Goal: Task Accomplishment & Management: Manage account settings

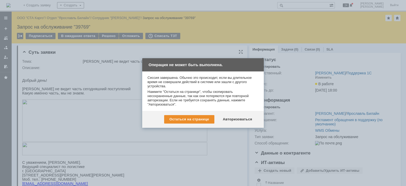
click at [243, 120] on div "Авторизоваться" at bounding box center [237, 119] width 40 height 8
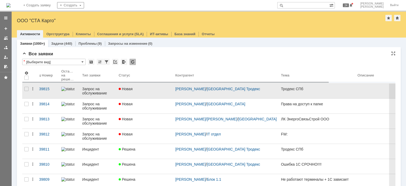
click at [151, 88] on div "Новая" at bounding box center [145, 89] width 52 height 4
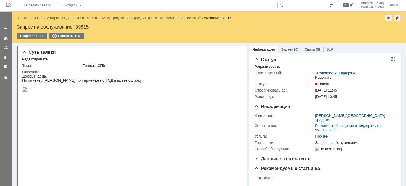
click at [315, 78] on div "Изменить" at bounding box center [323, 77] width 17 height 4
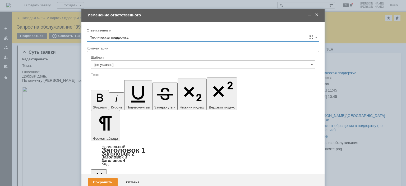
click at [142, 32] on div "Ответственный" at bounding box center [203, 30] width 232 height 5
click at [143, 36] on input "Техническая поддержка" at bounding box center [203, 37] width 232 height 8
click at [126, 63] on span "[PERSON_NAME]" at bounding box center [203, 64] width 226 height 4
type input "[PERSON_NAME]"
click at [106, 178] on div "Сохранить" at bounding box center [103, 182] width 30 height 8
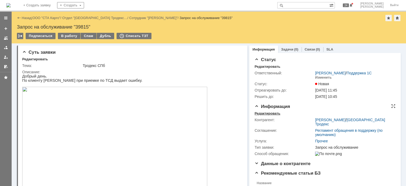
click at [260, 112] on div "Редактировать" at bounding box center [267, 113] width 26 height 4
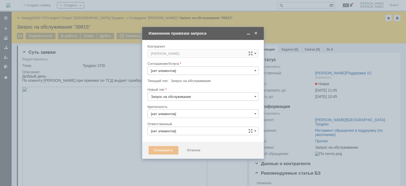
type input "Прочее"
type input "3. Низкая"
type input "[PERSON_NAME]"
type input "[не указано]"
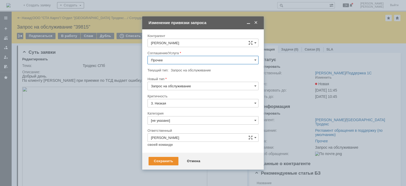
click at [188, 61] on input "Прочее" at bounding box center [202, 60] width 111 height 8
click at [185, 95] on div "WMS Приёмка ТСД" at bounding box center [203, 99] width 110 height 8
click at [182, 83] on input "Запрос на обслуживание" at bounding box center [202, 86] width 111 height 8
type input "WMS Приёмка ТСД"
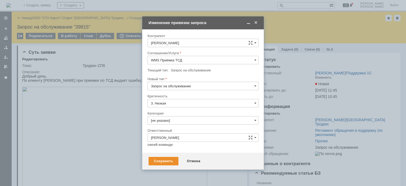
click at [172, 110] on div "Инцидент" at bounding box center [203, 113] width 110 height 8
type input "Инцидент"
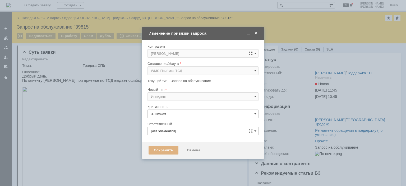
type input "[не указано]"
type input "[PERSON_NAME]"
type input "Инцидент"
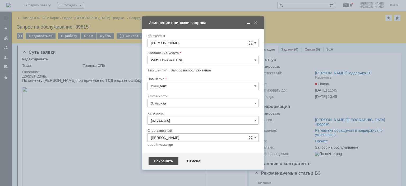
click at [166, 158] on div "Сохранить" at bounding box center [163, 161] width 30 height 8
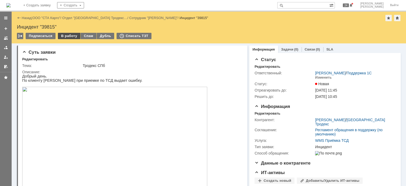
click at [67, 36] on div "В работу" at bounding box center [69, 36] width 22 height 6
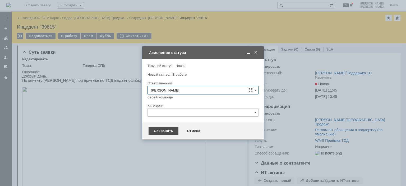
click at [157, 131] on div "Сохранить" at bounding box center [163, 130] width 30 height 8
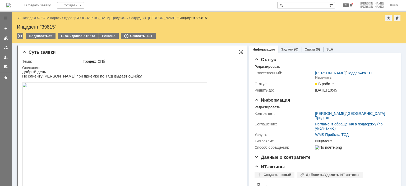
click at [102, 120] on img at bounding box center [114, 141] width 185 height 118
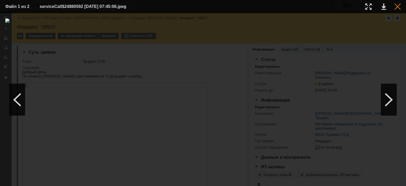
click at [397, 9] on div at bounding box center [397, 6] width 6 height 6
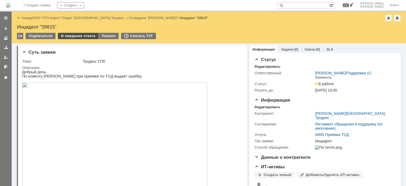
click at [74, 33] on div "В ожидание ответа" at bounding box center [78, 36] width 40 height 6
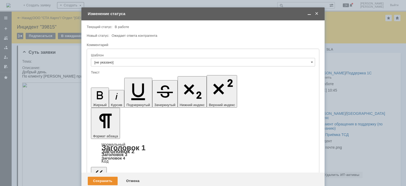
click at [106, 176] on div "Сохранить" at bounding box center [103, 180] width 30 height 8
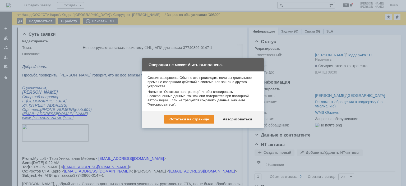
scroll to position [1030, 0]
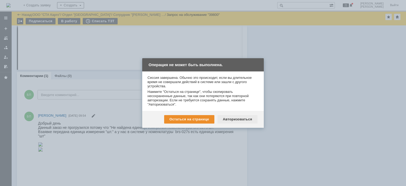
click at [246, 117] on div "Авторизоваться" at bounding box center [237, 119] width 40 height 8
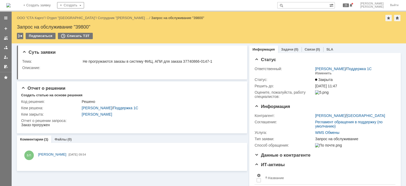
click at [40, 20] on div "Назад | ООО "СТА Карго" / Отдел "[GEOGRAPHIC_DATA]" / Сотрудник "[PERSON_NAME] …" at bounding box center [208, 18] width 383 height 6
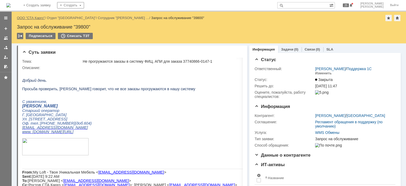
click at [39, 19] on link "ООО "СТА Карго"" at bounding box center [31, 18] width 28 height 4
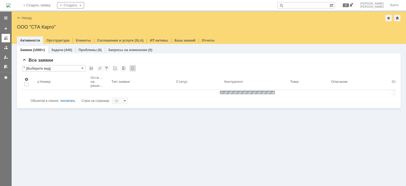
click at [4, 40] on div at bounding box center [6, 38] width 4 height 4
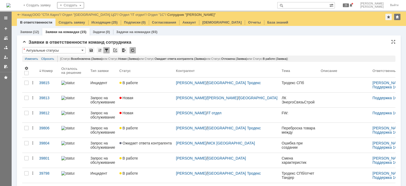
scroll to position [132, 0]
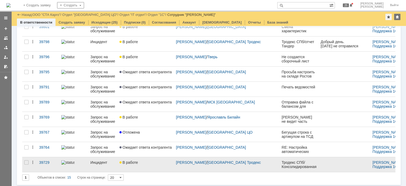
click at [145, 163] on div "В работе" at bounding box center [145, 162] width 52 height 4
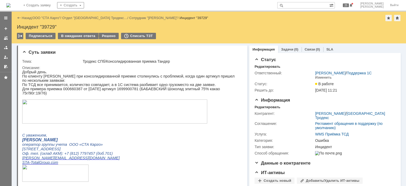
click at [51, 26] on div "Инцидент "39729"" at bounding box center [208, 26] width 383 height 5
copy div "39729"
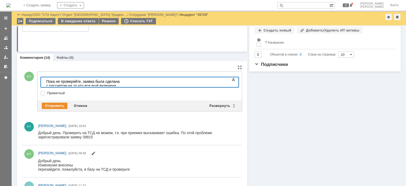
click at [121, 82] on div "​Пока не проверяйте, заявка была сделана с рассчетом на то что все ещё включена…" at bounding box center [83, 85] width 75 height 13
click at [121, 82] on div "Пока не проверяйте, заявка была сделана с расчетом на то что все ещё включена н…" at bounding box center [83, 85] width 75 height 13
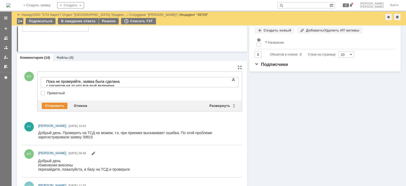
click at [121, 82] on div "Пока не проверяйте, заявка была сделана с расчетом на то что все ещё включена н…" at bounding box center [83, 85] width 75 height 13
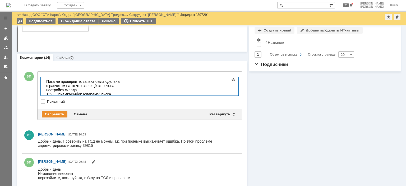
scroll to position [155, 1]
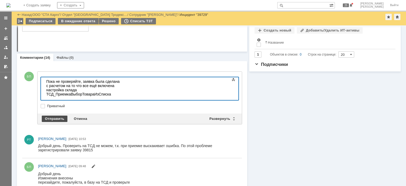
click at [54, 116] on div "Отправить" at bounding box center [55, 118] width 26 height 6
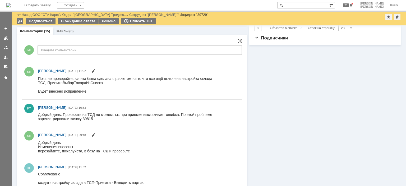
scroll to position [0, 0]
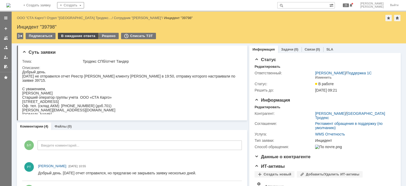
click at [72, 38] on div "В ожидание ответа" at bounding box center [78, 36] width 40 height 6
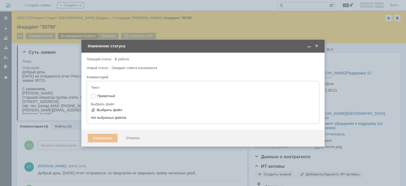
type input "[не указано]"
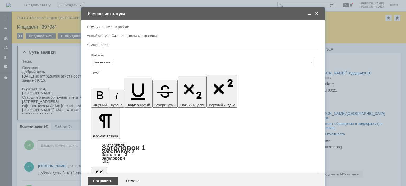
click at [105, 176] on div "Сохранить" at bounding box center [103, 180] width 30 height 8
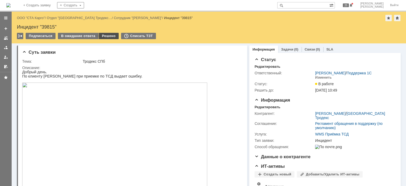
click at [103, 36] on div "Решено" at bounding box center [109, 36] width 20 height 6
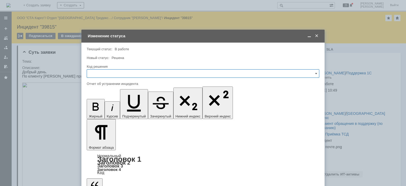
click at [113, 71] on input "text" at bounding box center [203, 73] width 232 height 8
drag, startPoint x: 103, startPoint y: 146, endPoint x: 109, endPoint y: 136, distance: 11.4
click at [103, 144] on span "Решено" at bounding box center [203, 144] width 226 height 4
type input "Решено"
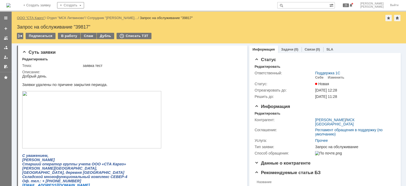
click at [36, 16] on link "ООО "СТА Карго"" at bounding box center [31, 18] width 28 height 4
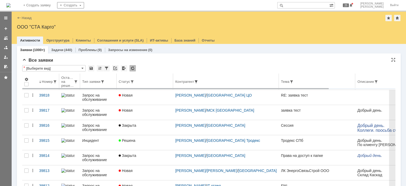
click at [198, 81] on span at bounding box center [196, 81] width 4 height 4
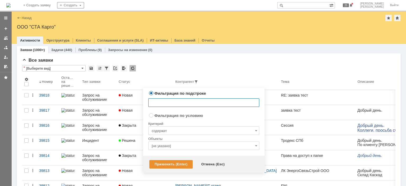
radio input "false"
radio input "true"
click at [171, 146] on input "[не указано]" at bounding box center [203, 145] width 111 height 8
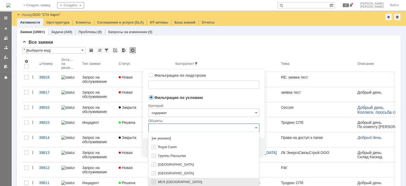
scroll to position [40, 0]
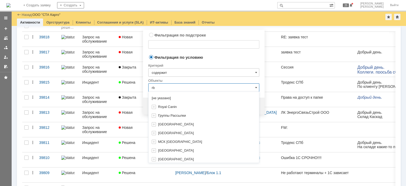
type input "r"
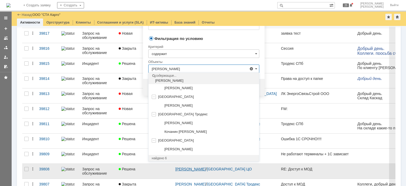
scroll to position [67, 0]
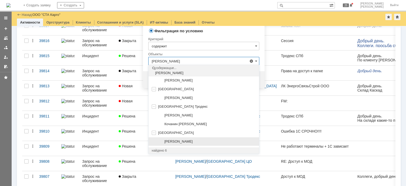
click at [185, 140] on span "[PERSON_NAME]" at bounding box center [178, 141] width 28 height 4
type input "[PERSON_NAME]"
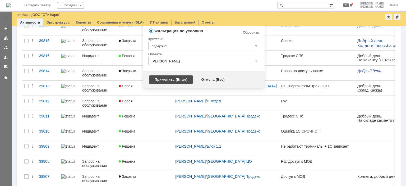
click at [168, 83] on div "Применить (Enter)" at bounding box center [170, 79] width 43 height 8
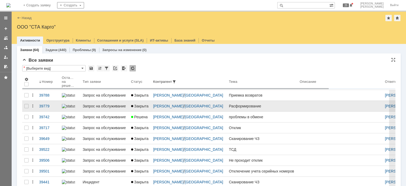
scroll to position [0, 0]
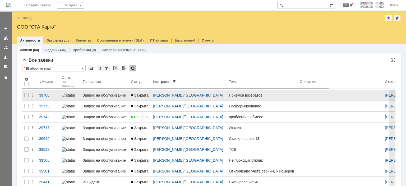
click at [273, 95] on div "Приемка возвратов" at bounding box center [262, 95] width 67 height 4
